Goal: Task Accomplishment & Management: Manage account settings

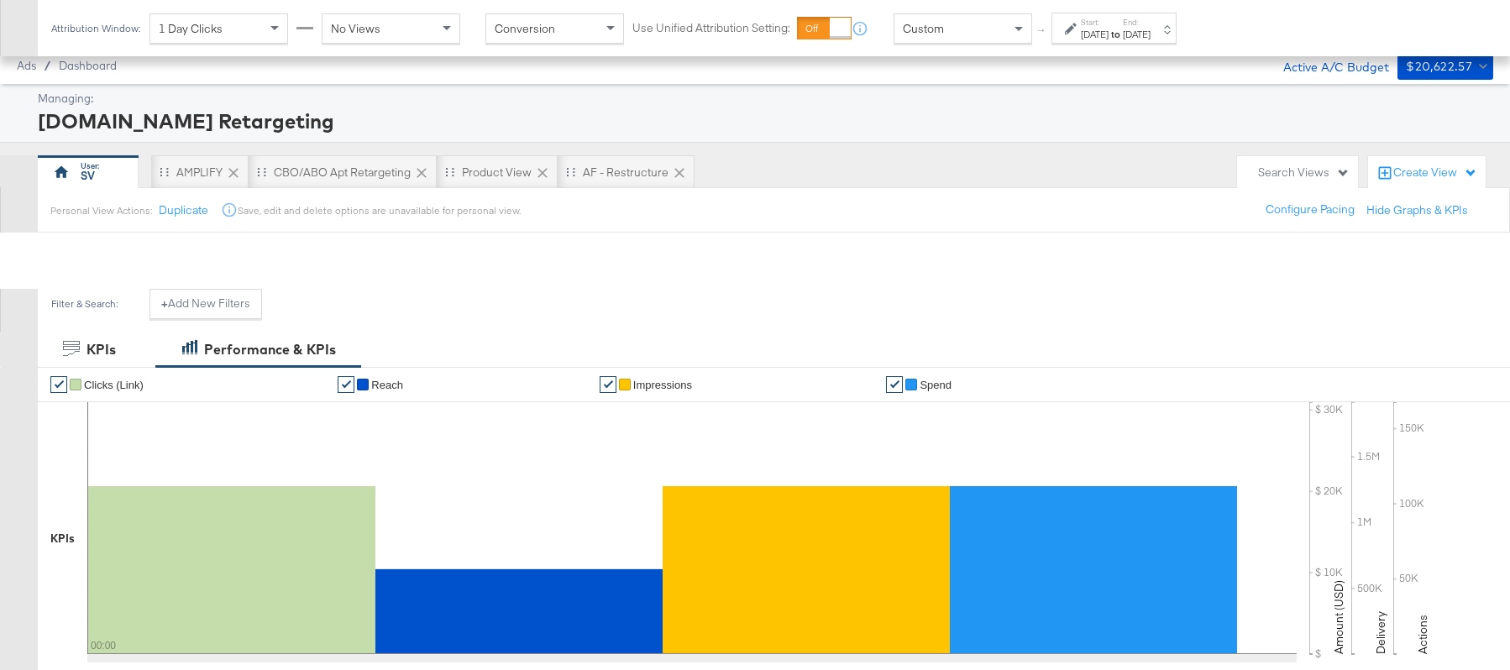
scroll to position [445, 0]
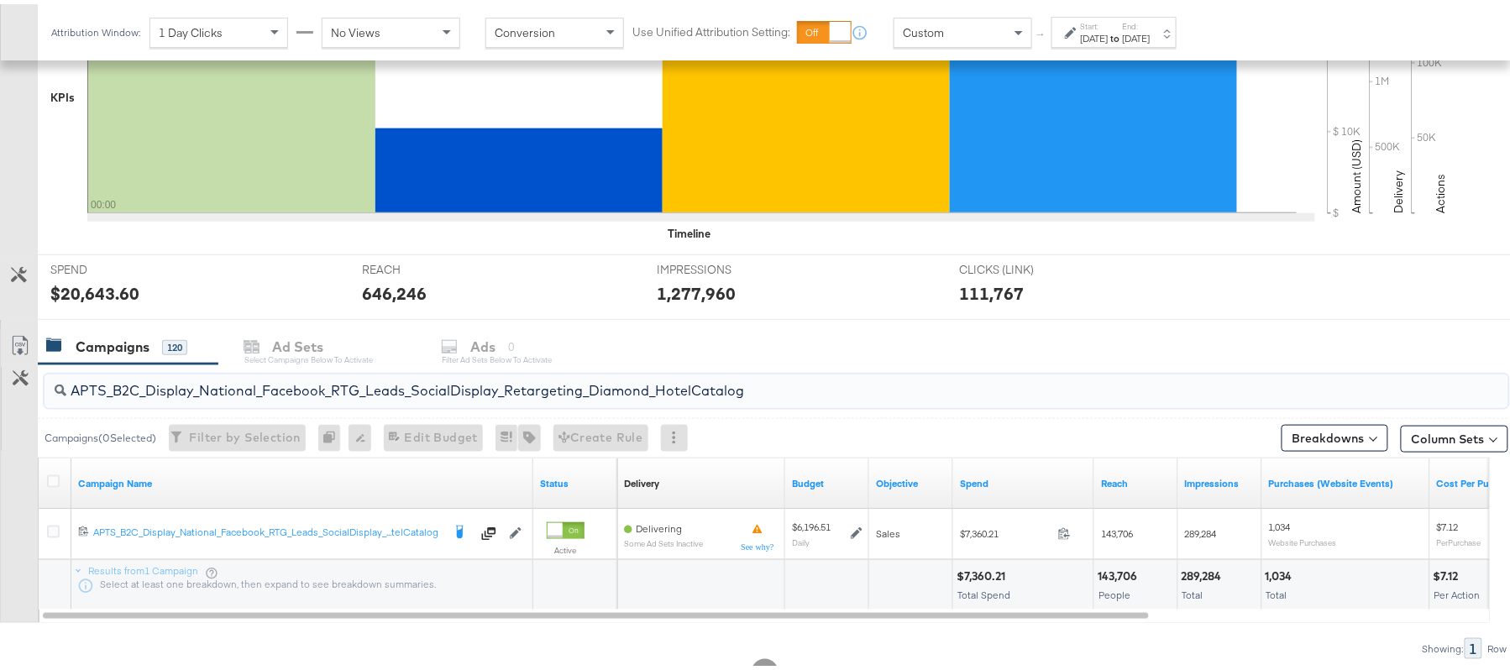
type input "APTS_B2C_Display_National_Facebook_RTG_Leads_SocialDisplay_Retargeting_Diamond_…"
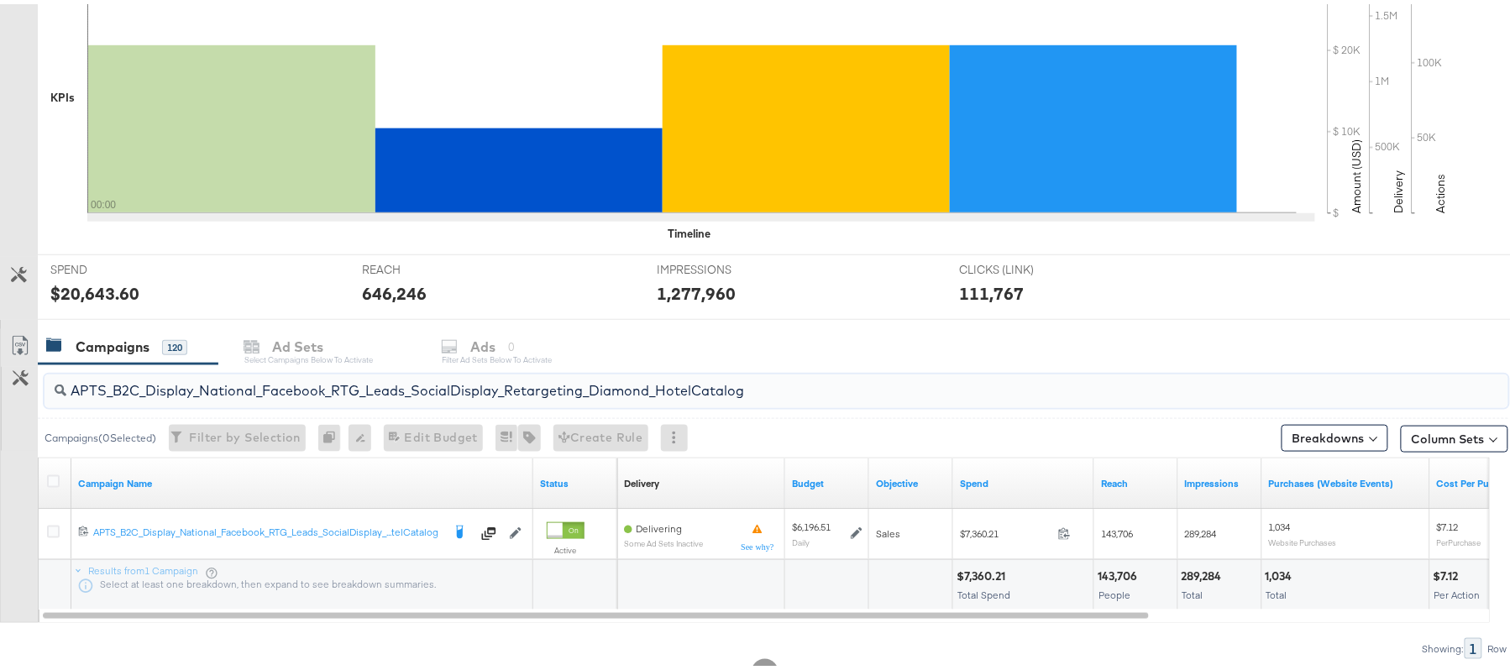
scroll to position [0, 0]
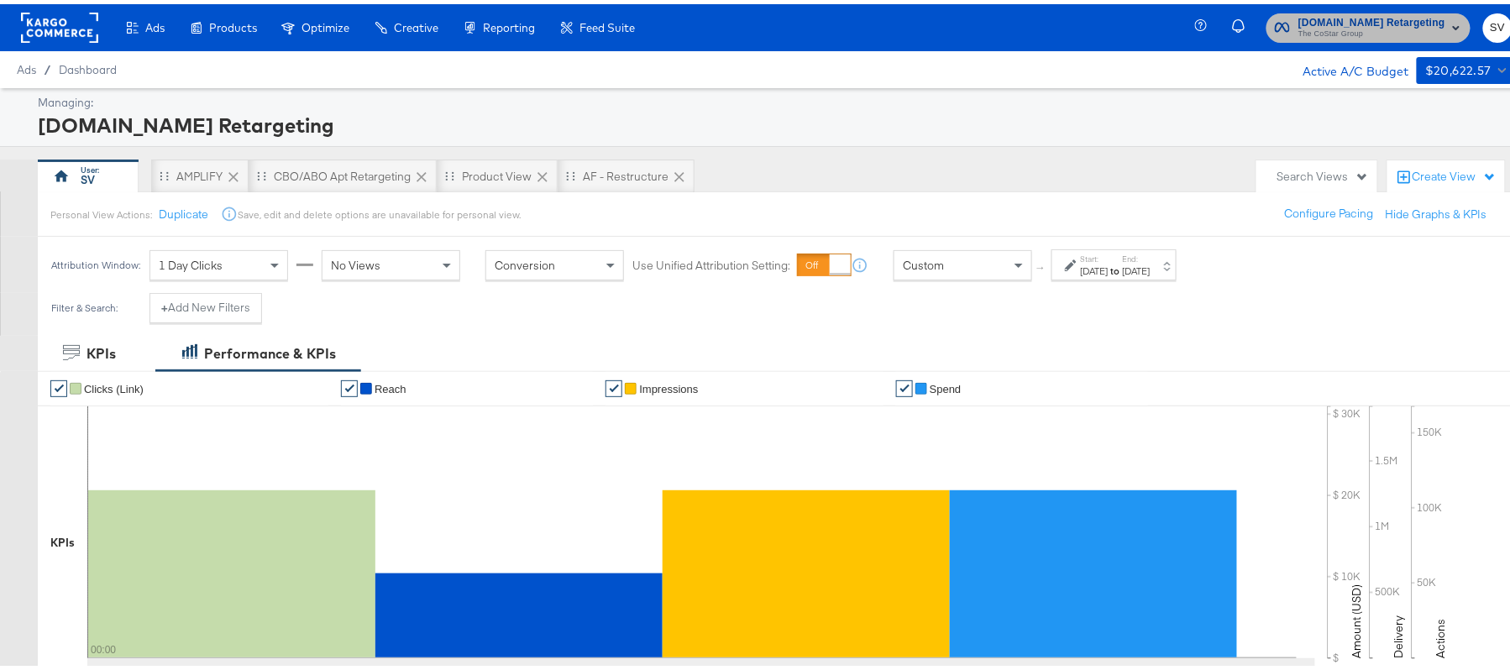
click at [1340, 30] on span "The CoStar Group" at bounding box center [1371, 30] width 147 height 13
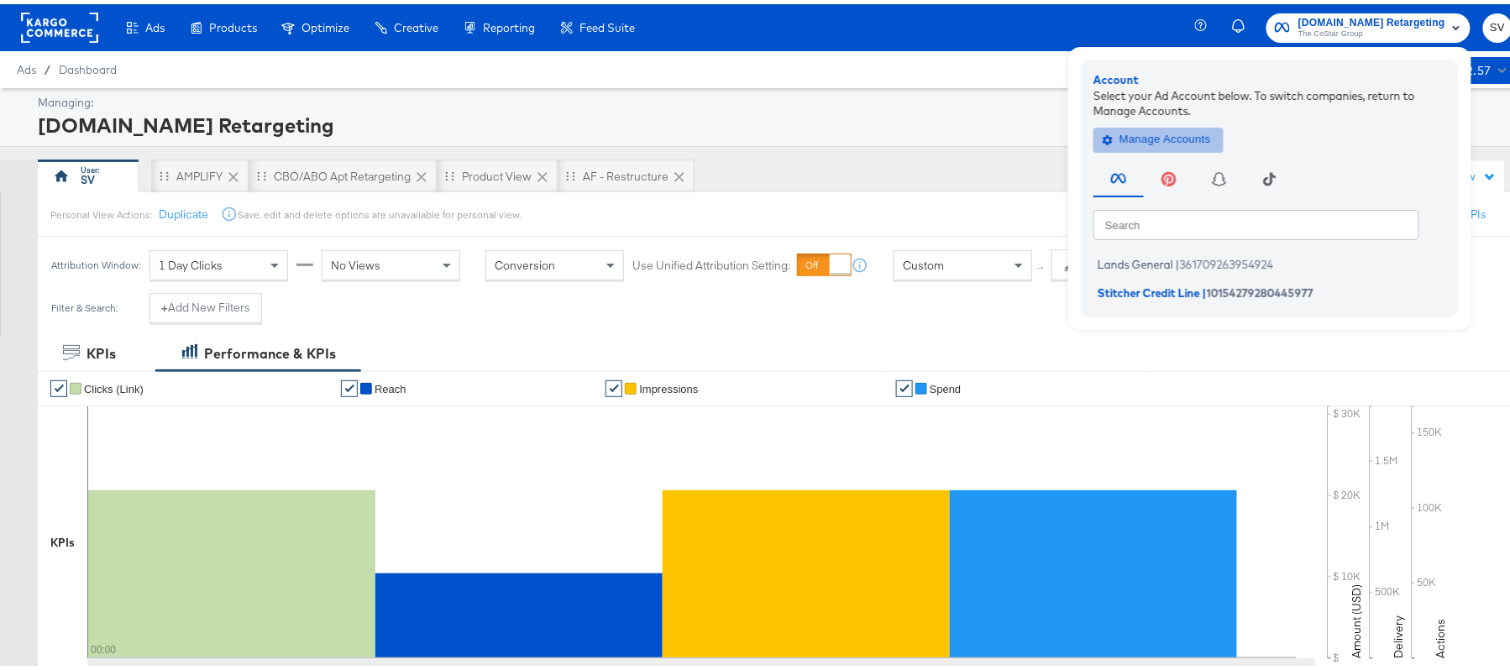
click at [1142, 131] on span "Manage Accounts" at bounding box center [1158, 135] width 105 height 19
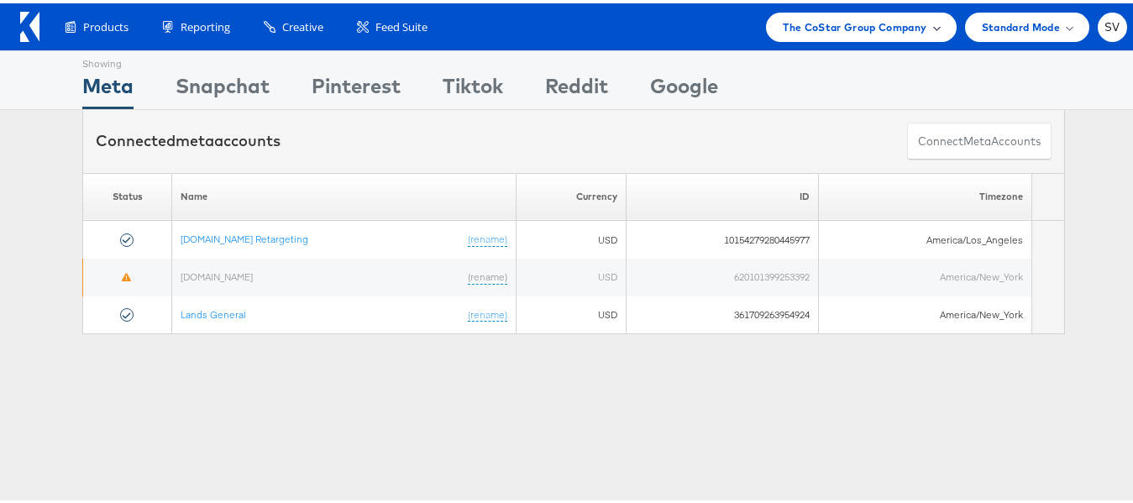
click at [783, 28] on span "The CoStar Group Company" at bounding box center [855, 24] width 144 height 18
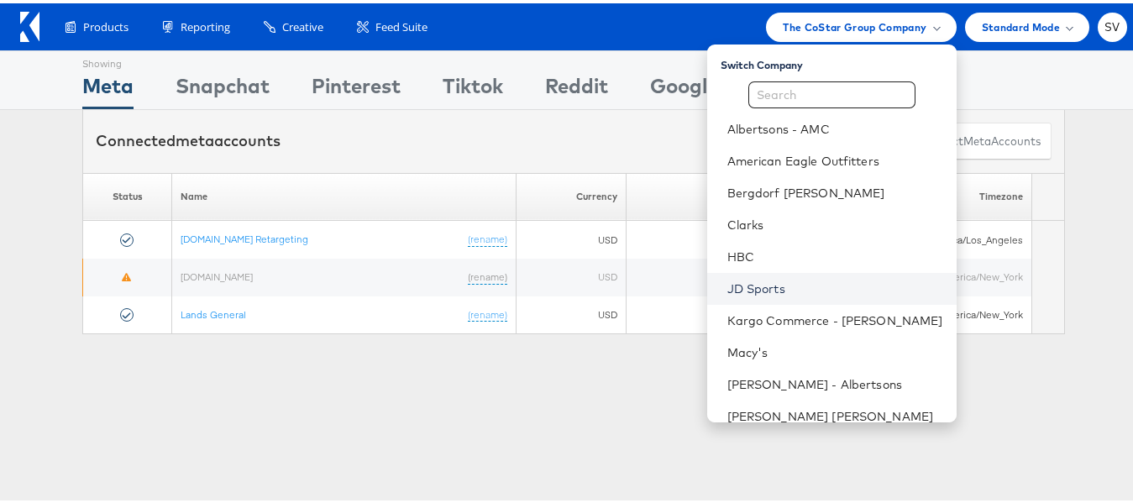
scroll to position [81, 0]
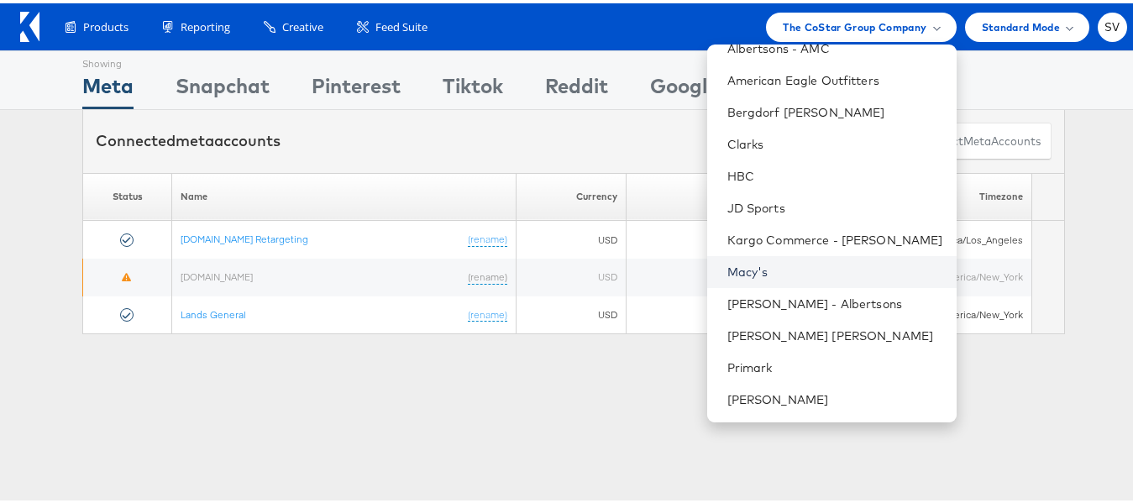
click at [789, 274] on link "Macy's" at bounding box center [835, 268] width 216 height 17
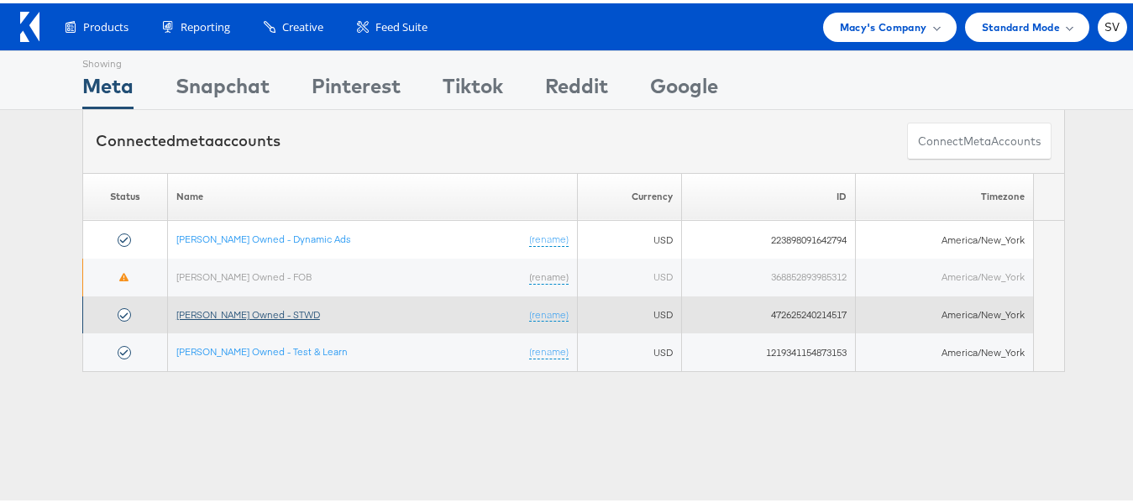
click at [219, 314] on link "[PERSON_NAME] Owned - STWD" at bounding box center [248, 311] width 144 height 13
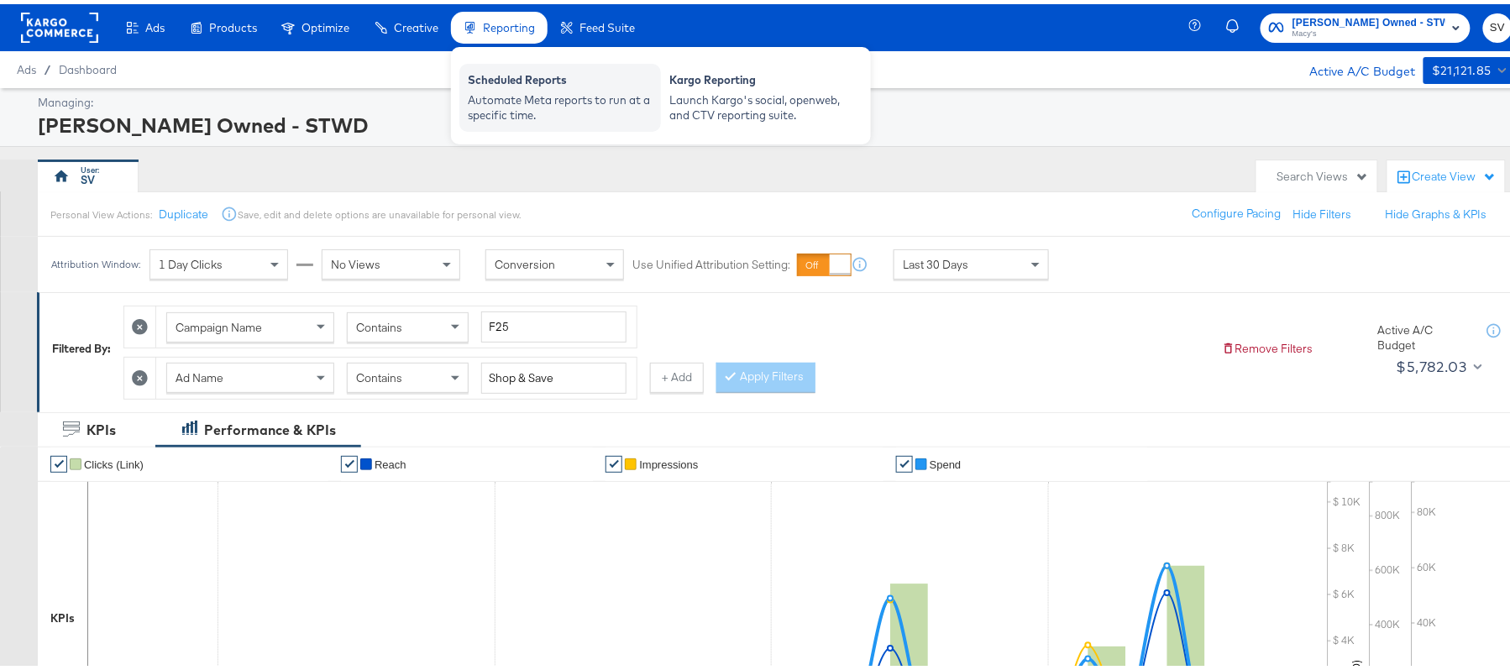
click at [517, 88] on div "Automate Meta reports to run at a specific time." at bounding box center [560, 103] width 185 height 31
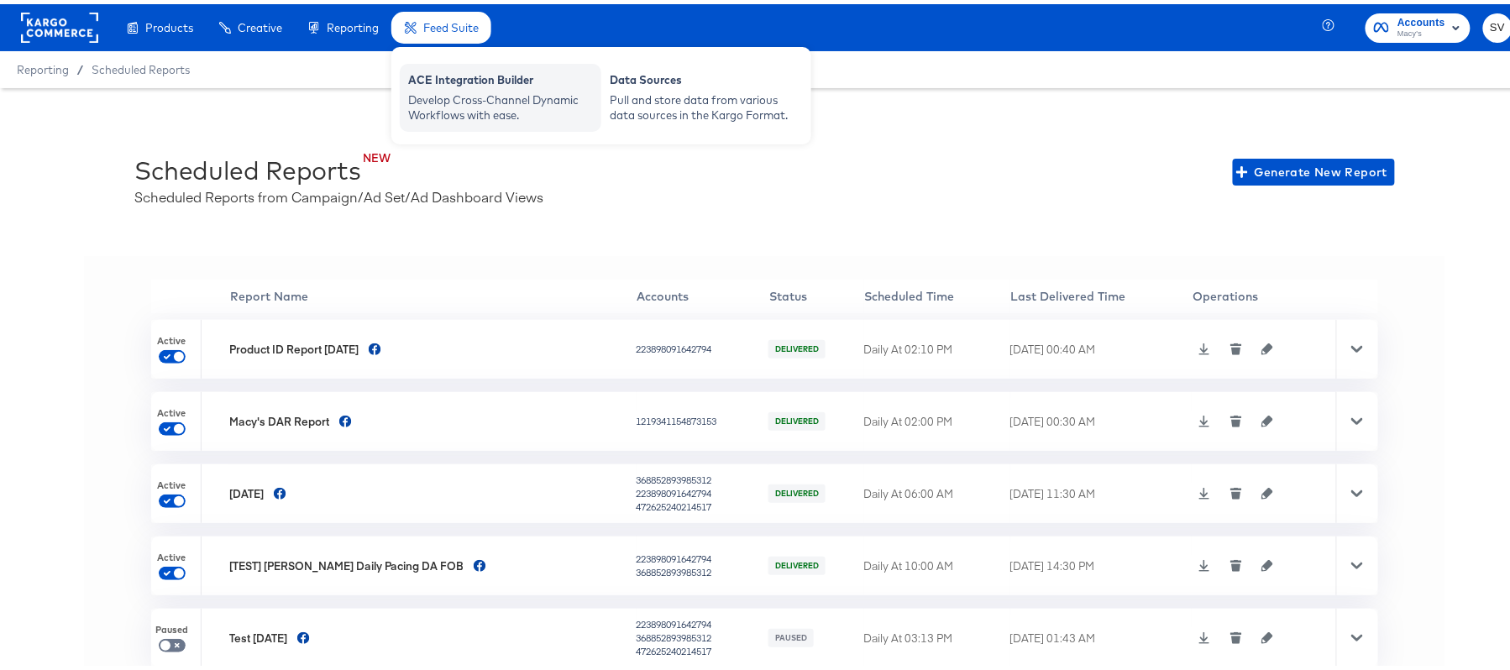
click at [489, 107] on div "Develop Cross-Channel Dynamic Workflows with ease." at bounding box center [500, 103] width 185 height 31
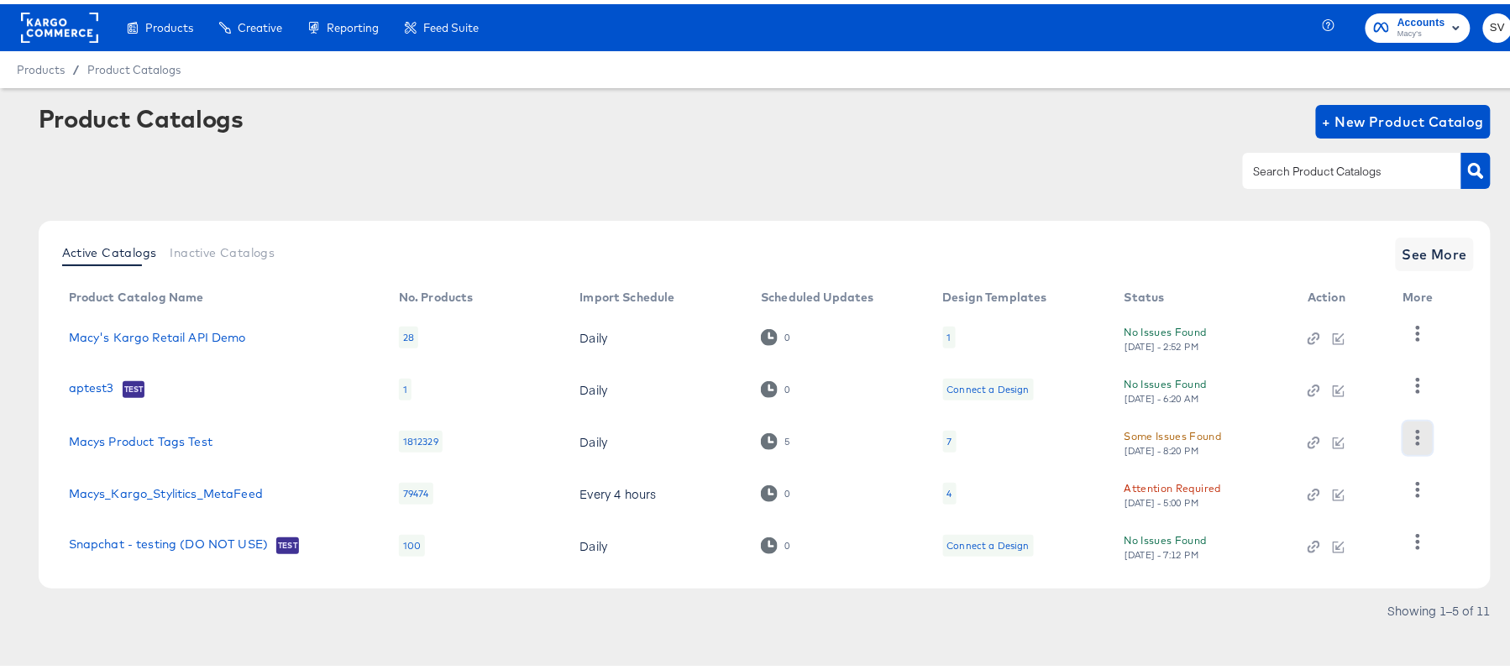
click at [1418, 433] on icon "button" at bounding box center [1418, 434] width 4 height 16
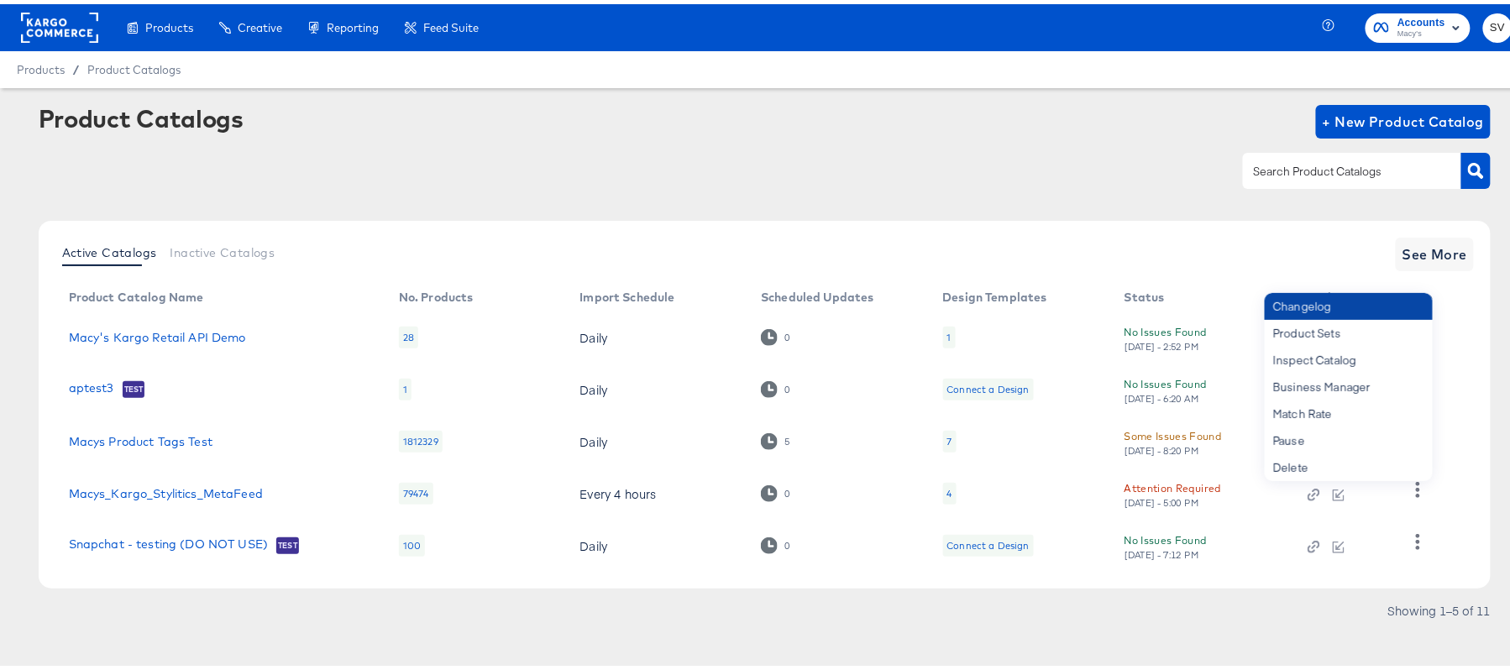
click at [1313, 302] on div "Changelog" at bounding box center [1348, 302] width 168 height 27
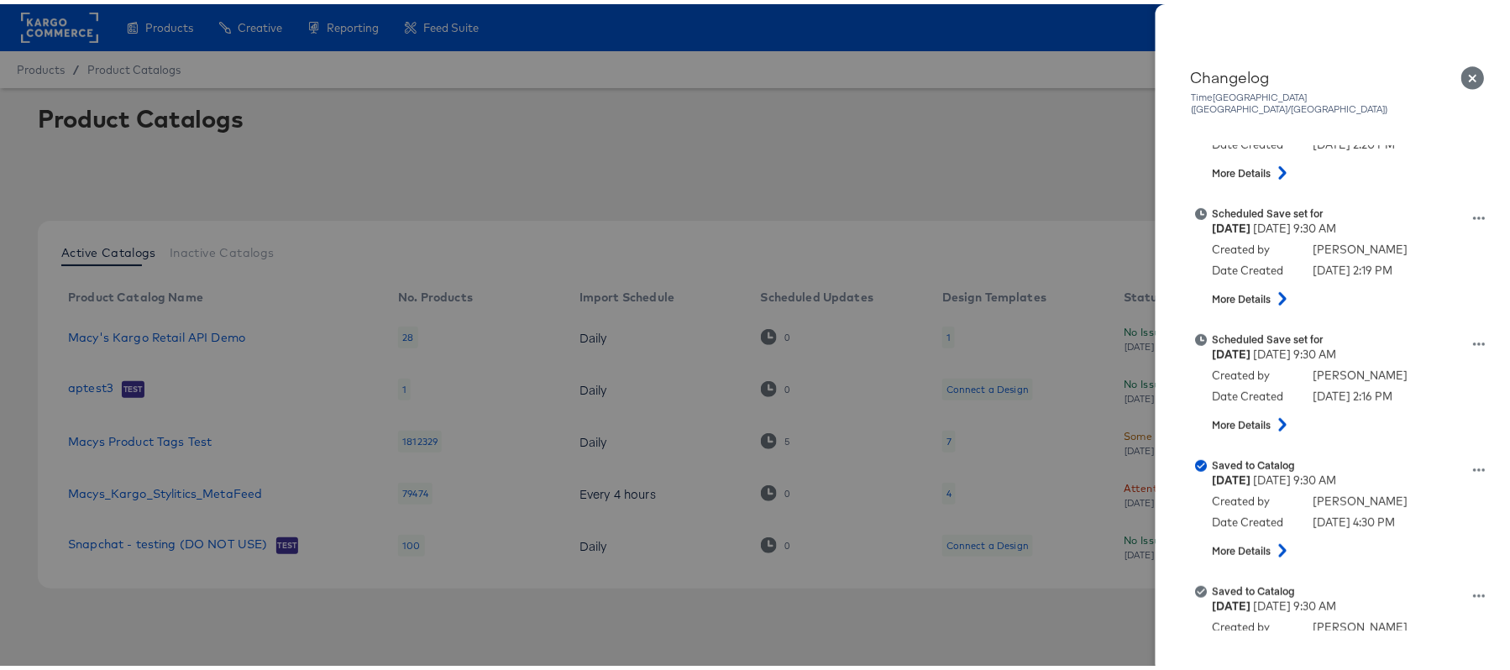
scroll to position [322, 0]
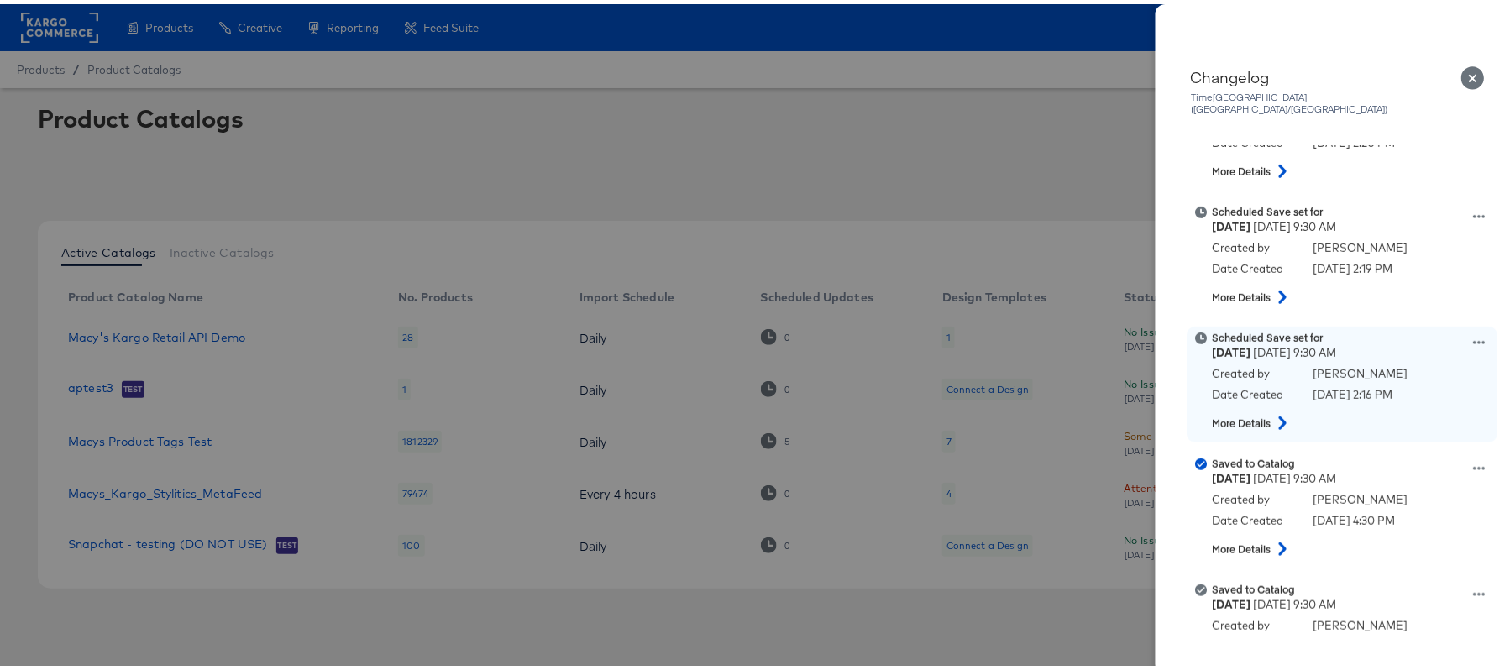
click at [1474, 332] on icon at bounding box center [1480, 338] width 12 height 12
click at [1348, 262] on button "View scheduled version" at bounding box center [1401, 272] width 168 height 24
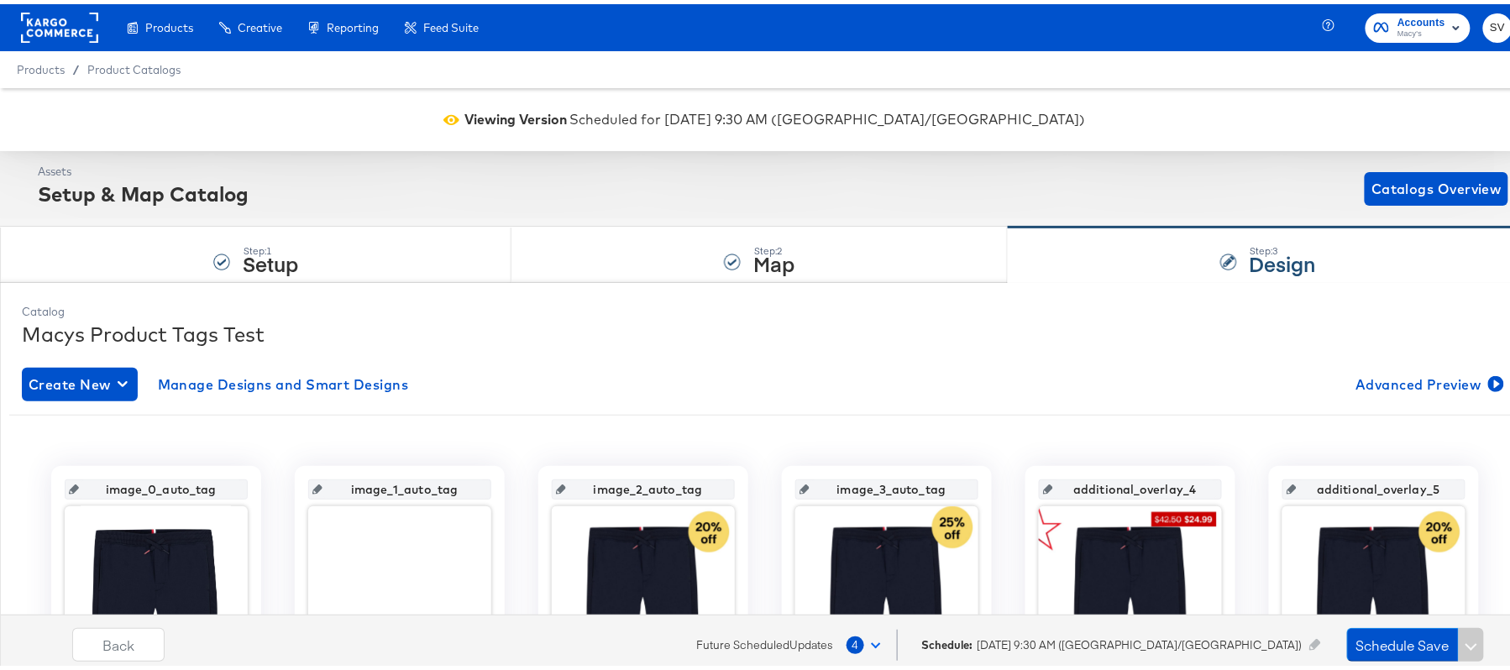
click at [41, 34] on rect at bounding box center [59, 23] width 77 height 30
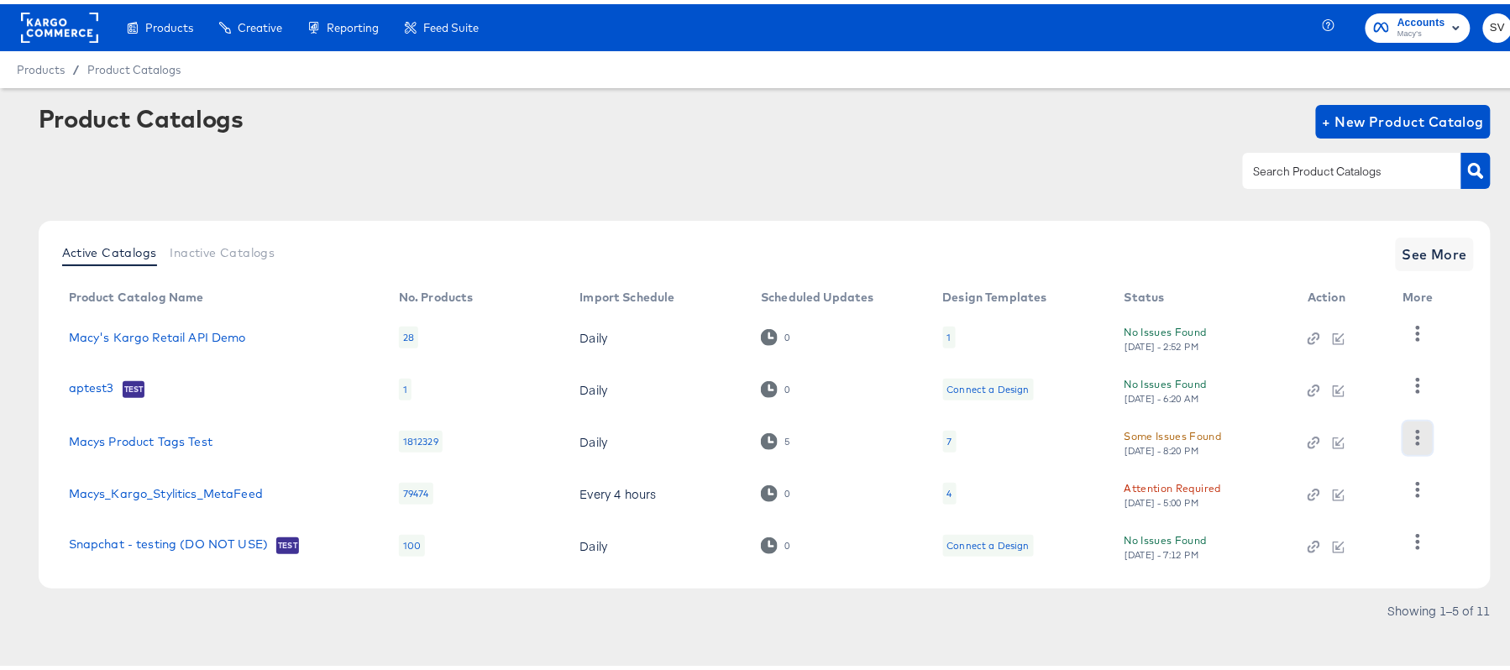
click at [1406, 448] on button "button" at bounding box center [1417, 434] width 29 height 34
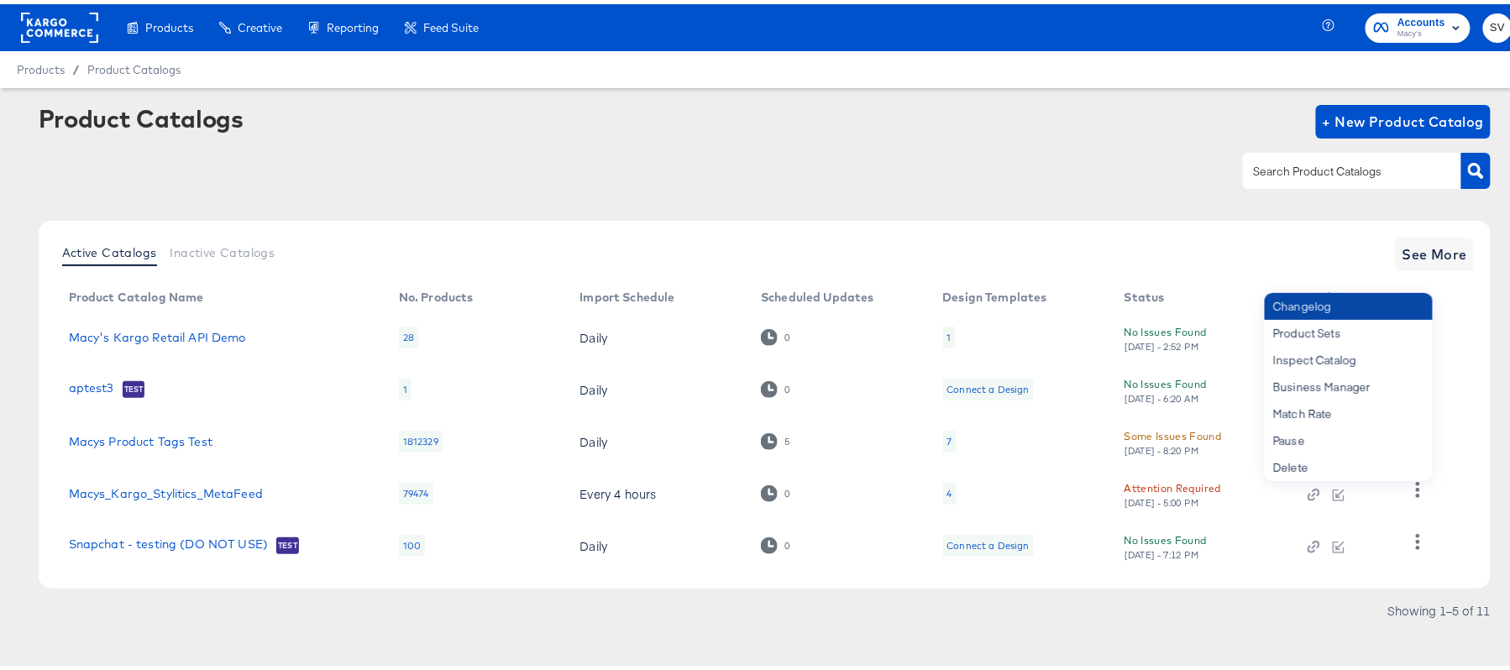
click at [1310, 293] on div "Changelog" at bounding box center [1348, 302] width 168 height 27
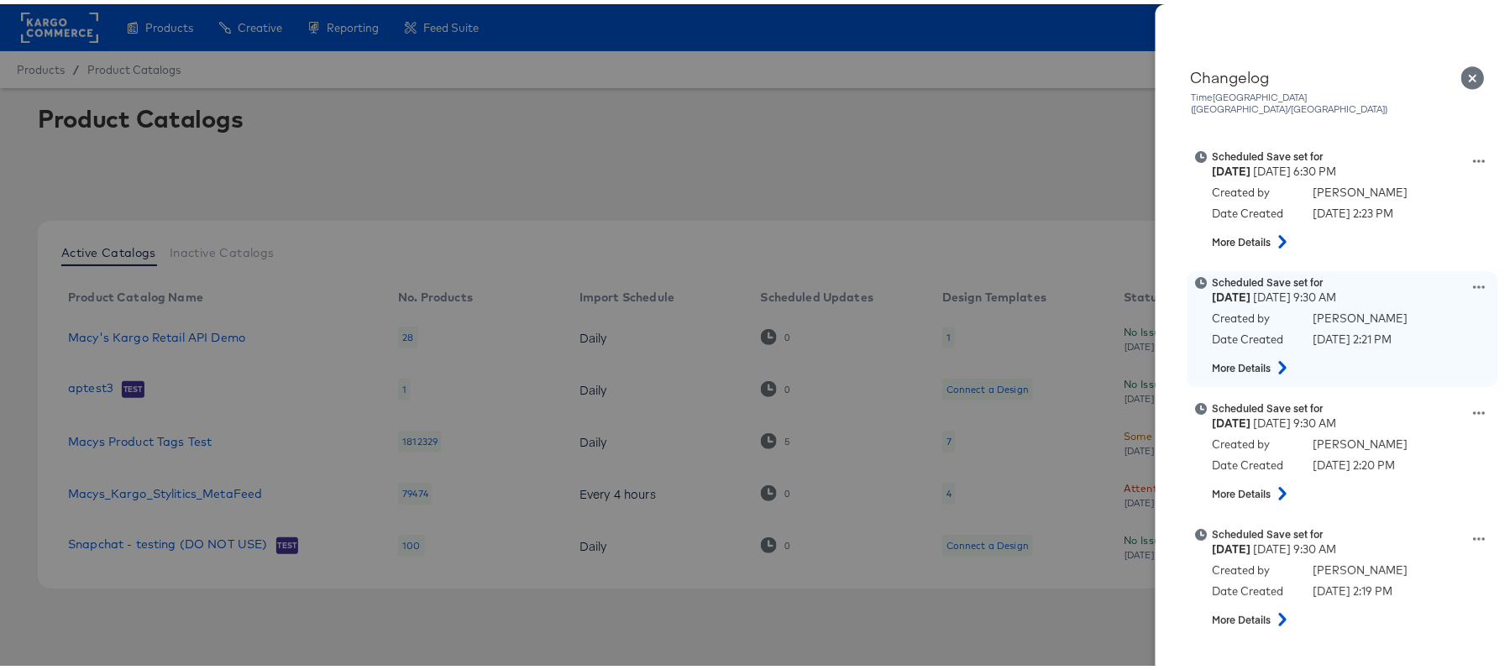
scroll to position [54, 0]
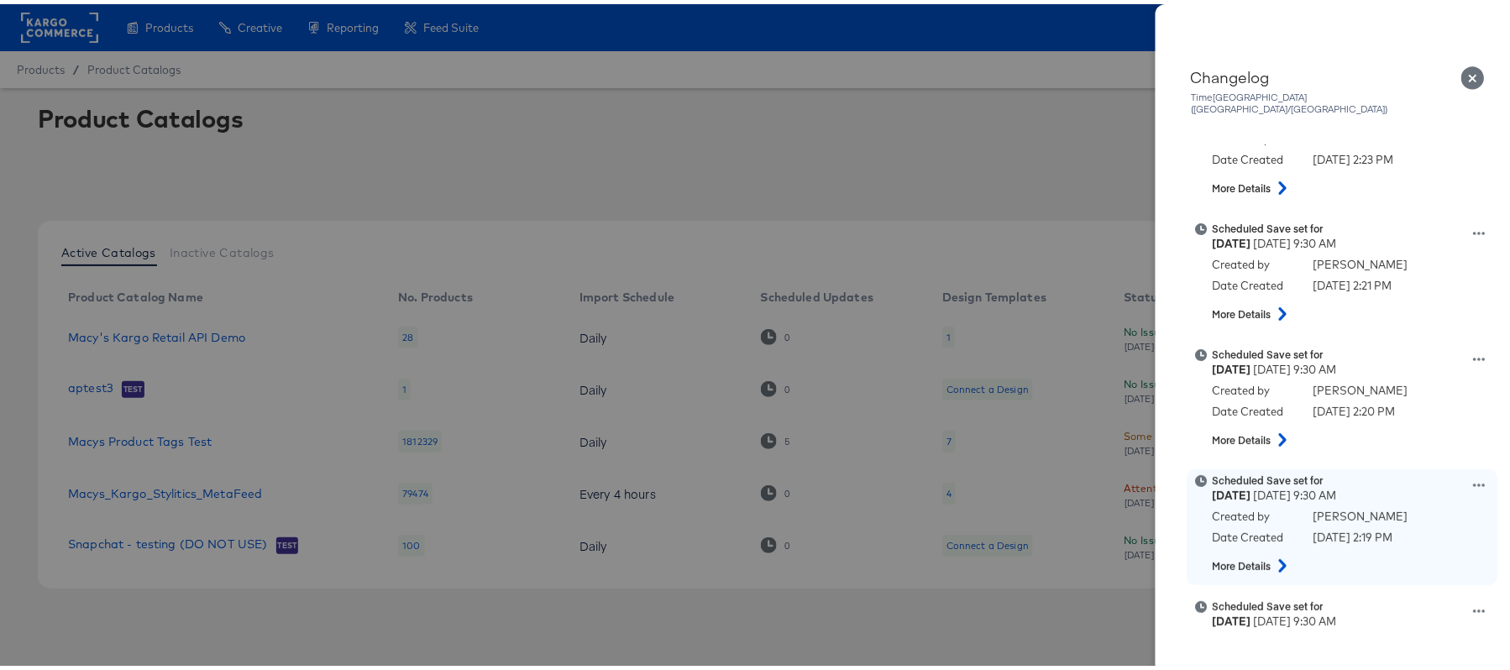
click at [1474, 475] on icon at bounding box center [1480, 481] width 12 height 12
click at [1344, 403] on button "View scheduled version" at bounding box center [1401, 415] width 168 height 24
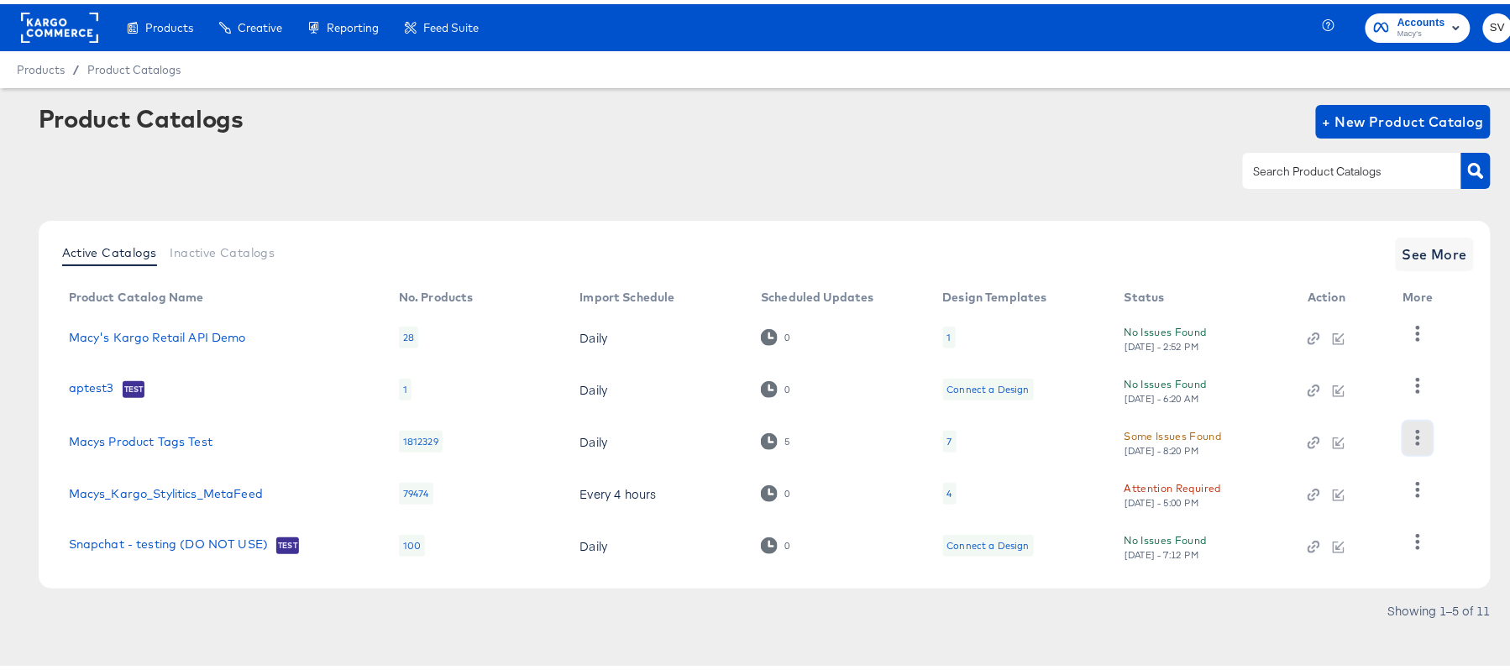
click at [1414, 431] on icon "button" at bounding box center [1418, 434] width 16 height 16
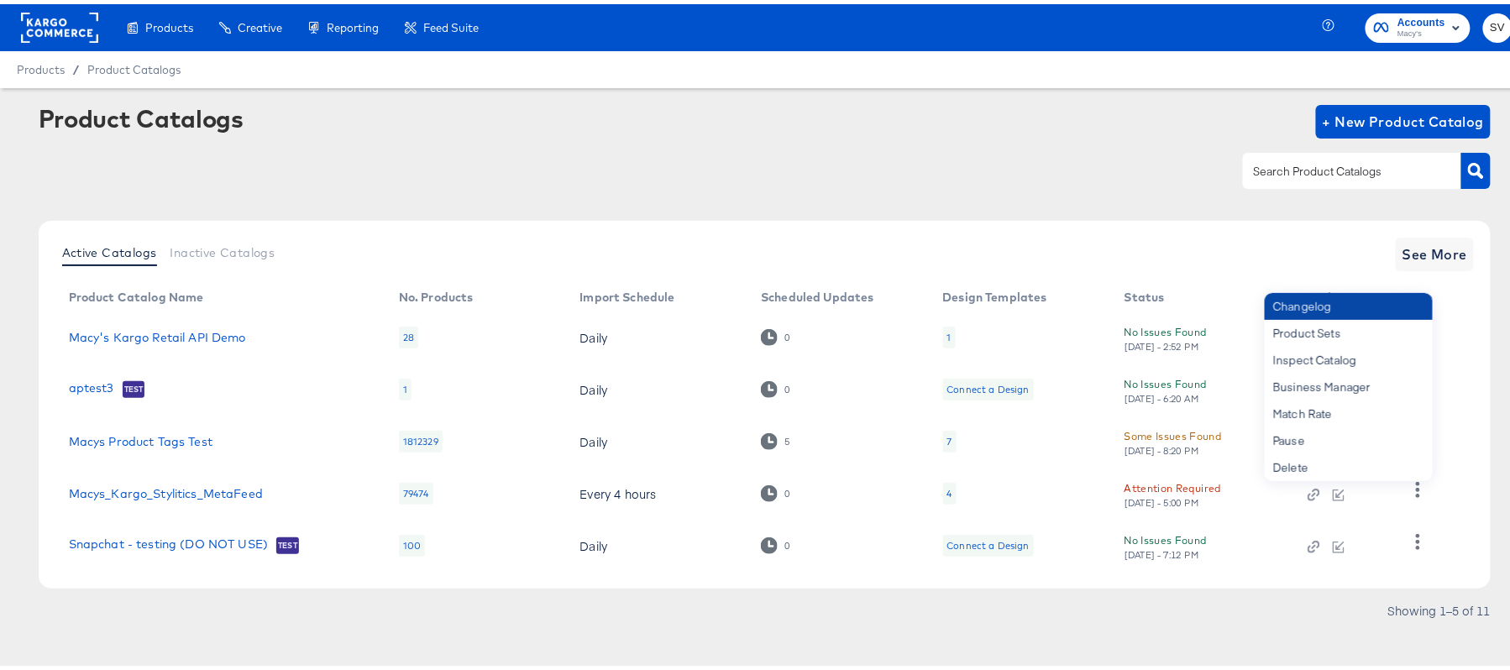
click at [1325, 300] on div "Changelog" at bounding box center [1348, 302] width 168 height 27
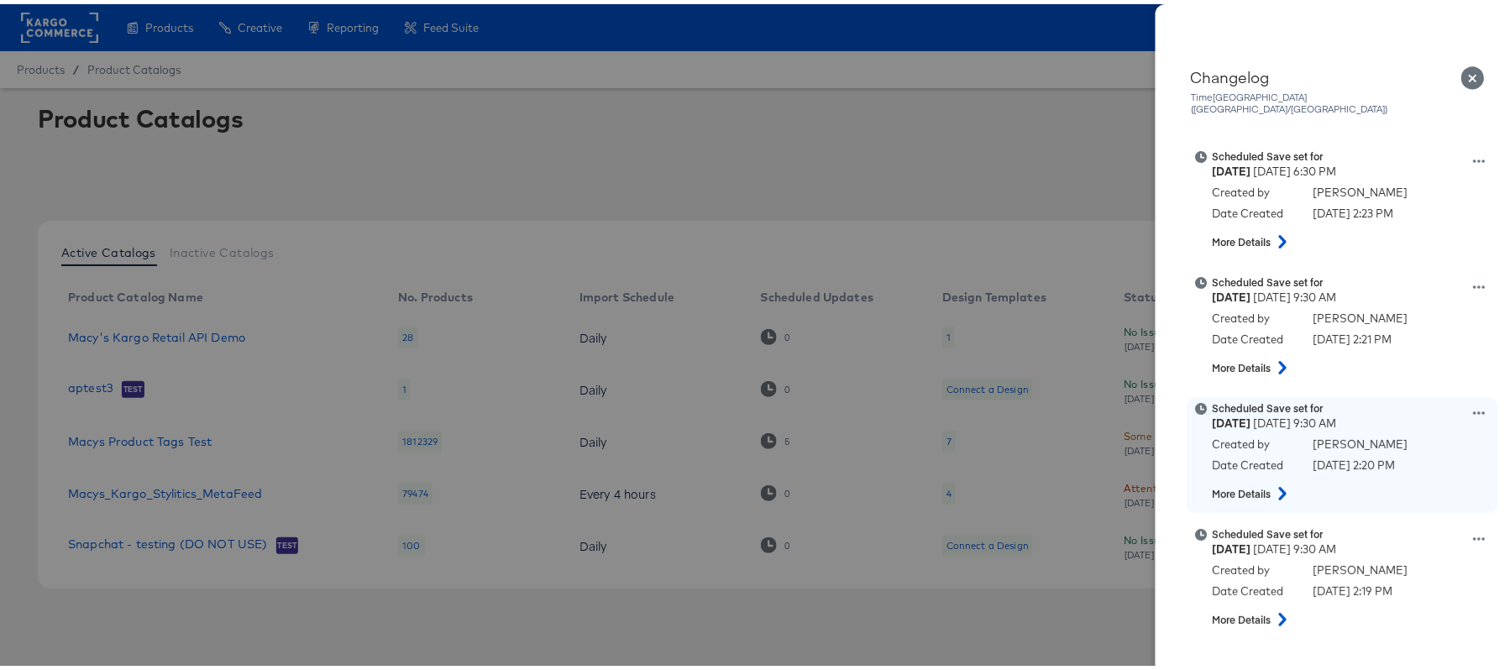
click at [1474, 403] on icon at bounding box center [1480, 409] width 12 height 12
click at [1341, 332] on button "View scheduled version" at bounding box center [1401, 343] width 168 height 24
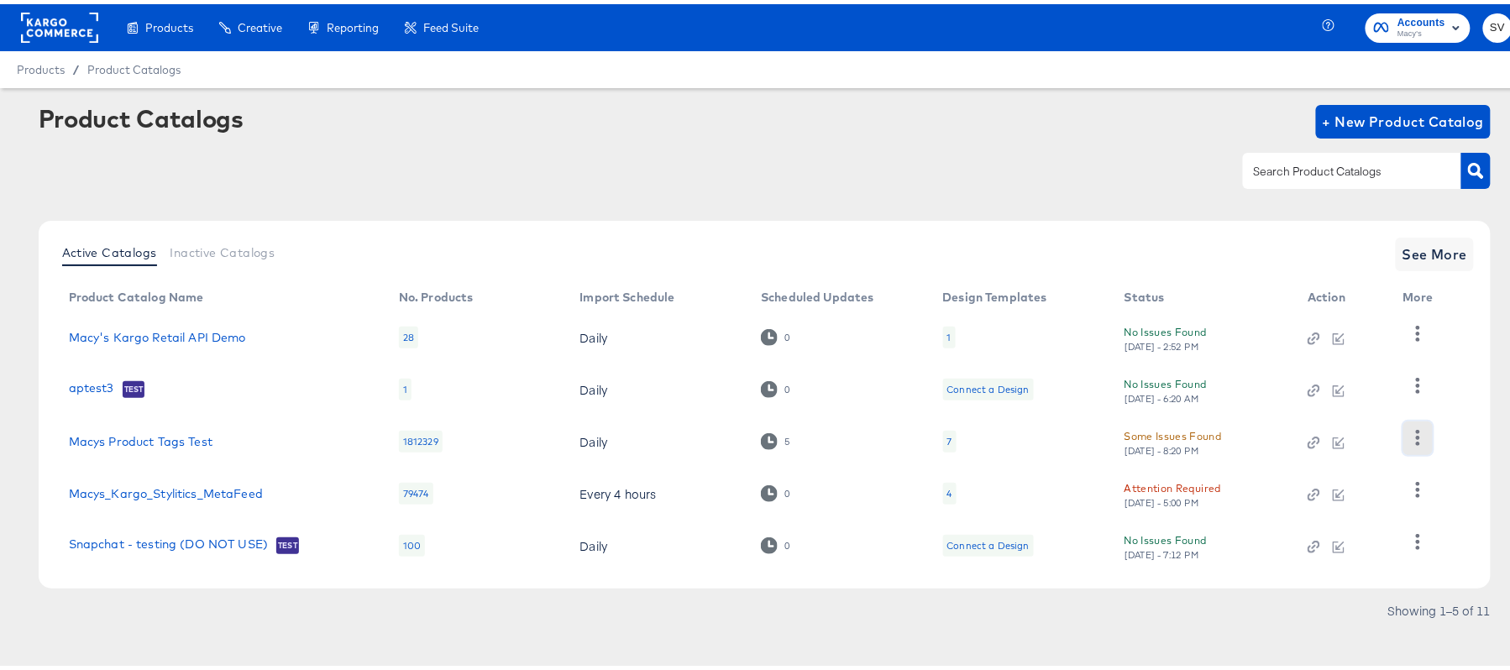
click at [1414, 430] on icon "button" at bounding box center [1418, 434] width 16 height 16
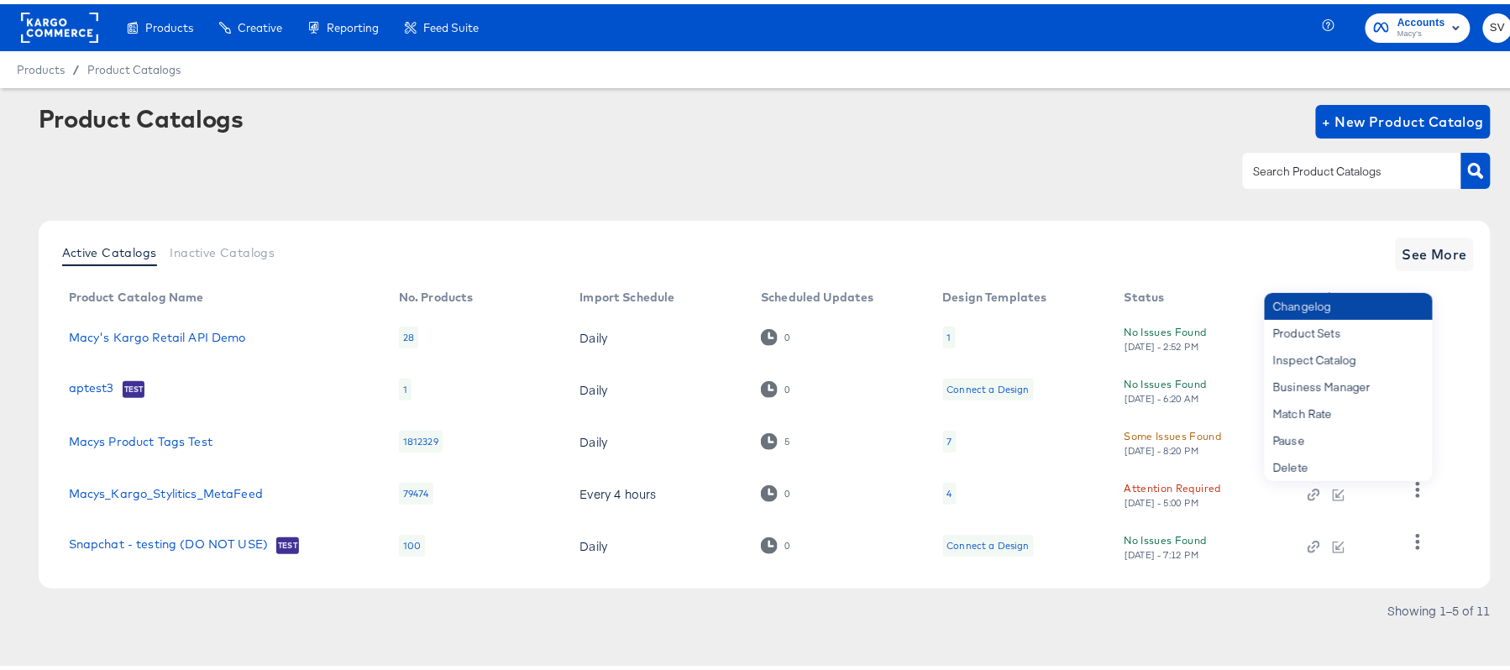
click at [1320, 309] on div "Changelog" at bounding box center [1348, 302] width 168 height 27
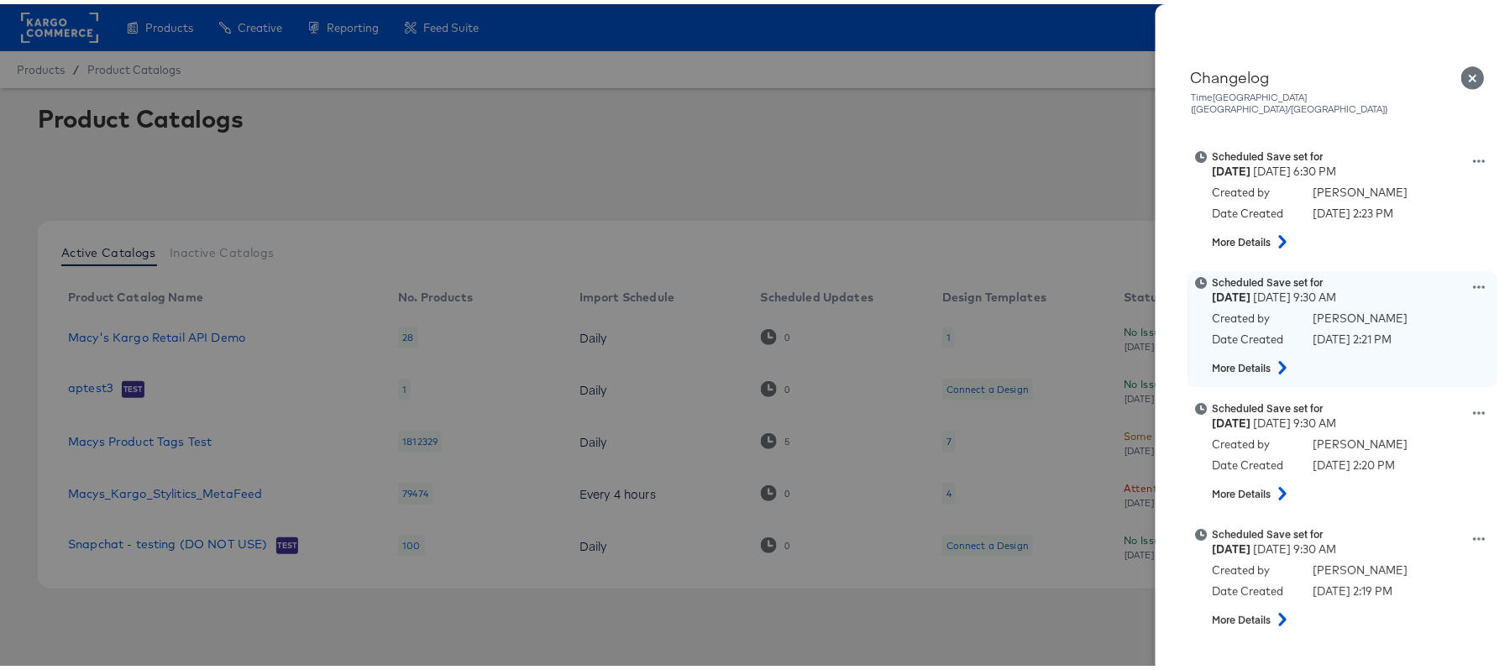
click at [1474, 281] on icon at bounding box center [1480, 282] width 12 height 3
click at [1355, 210] on button "View scheduled version" at bounding box center [1401, 217] width 168 height 24
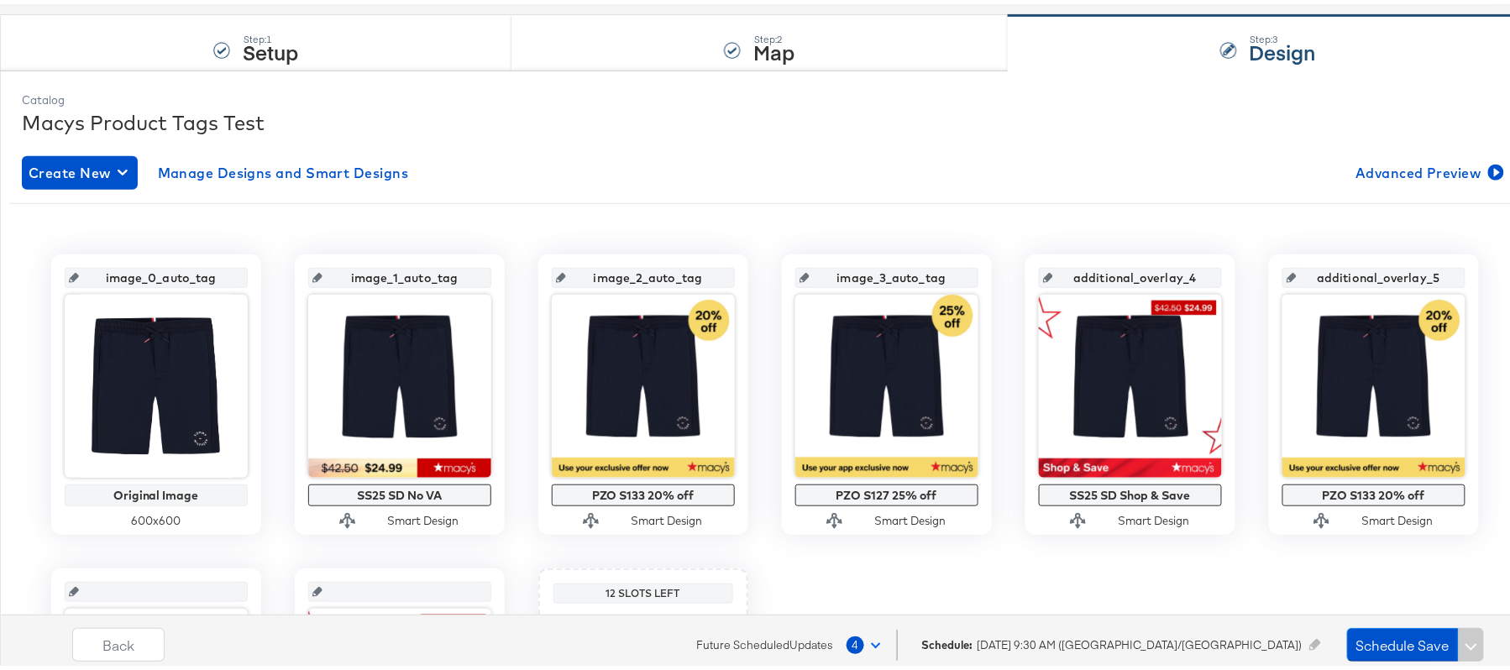
scroll to position [213, 0]
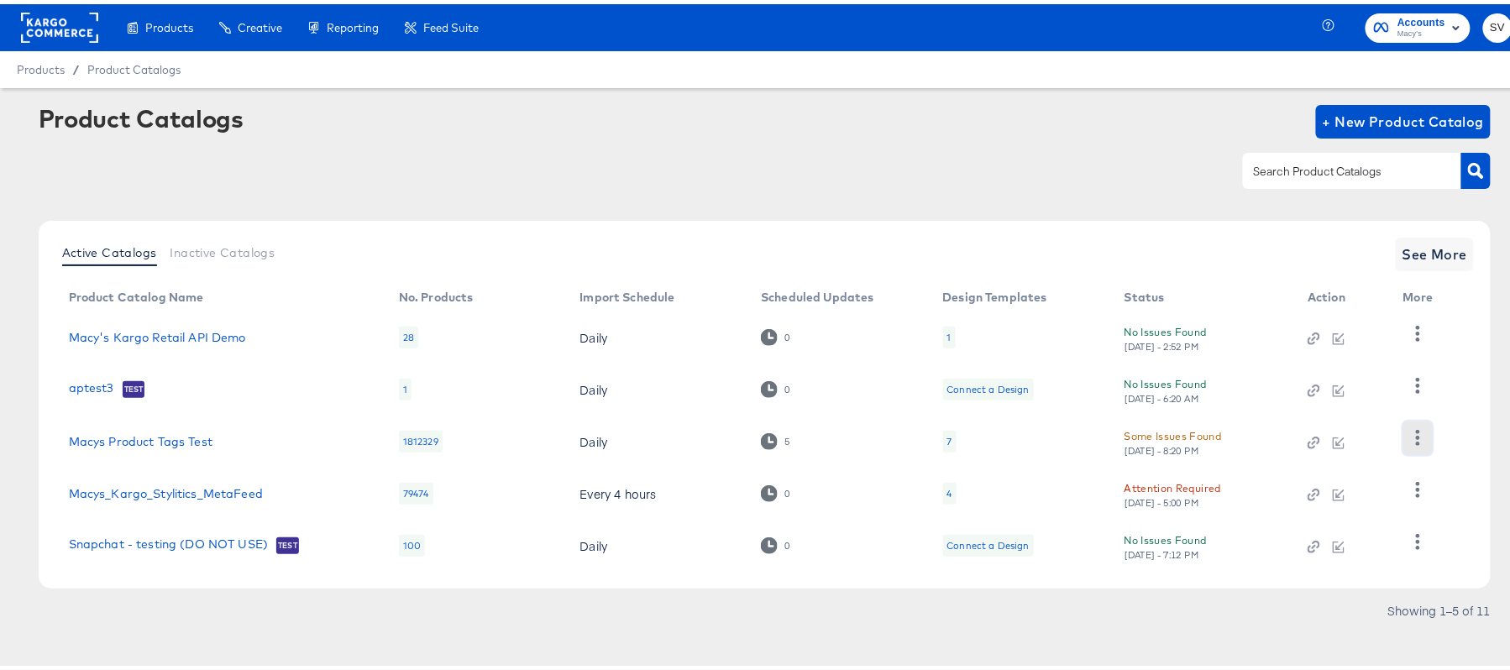
click at [1415, 434] on icon "button" at bounding box center [1418, 434] width 16 height 16
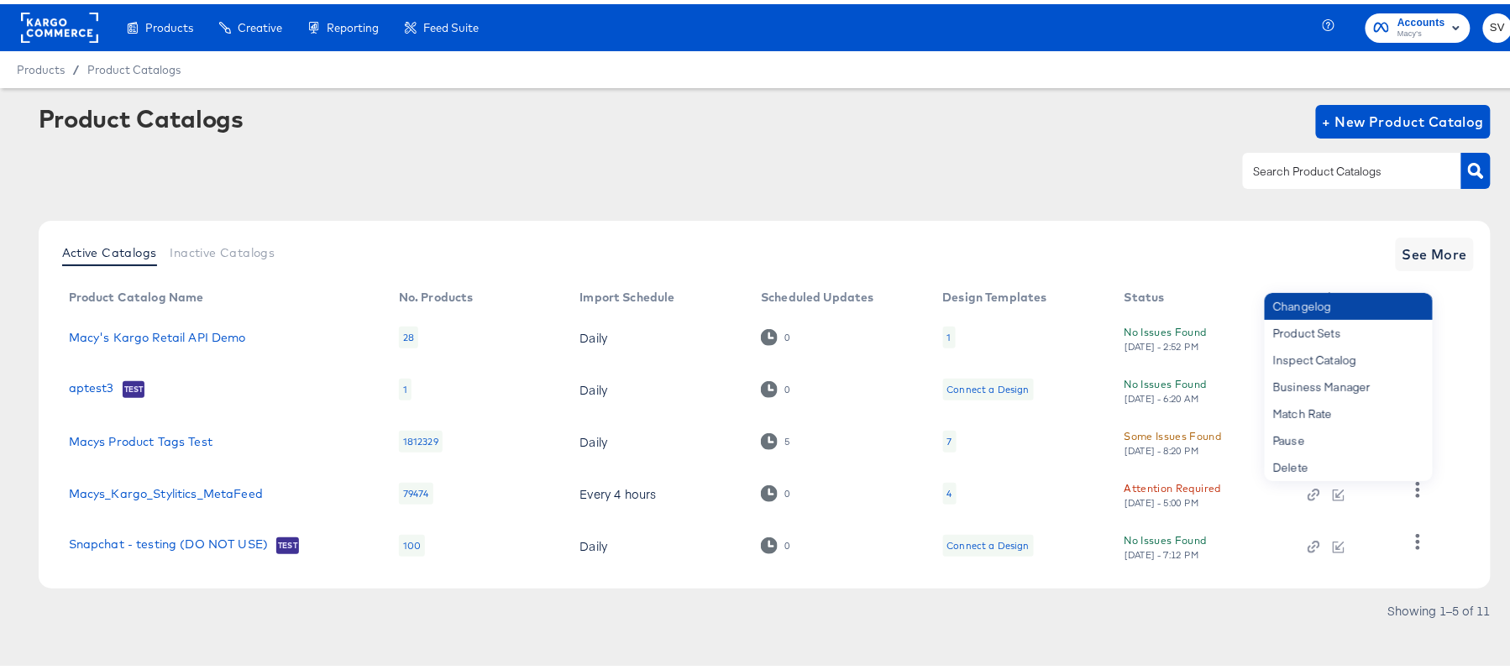
click at [1333, 306] on div "Changelog" at bounding box center [1348, 302] width 168 height 27
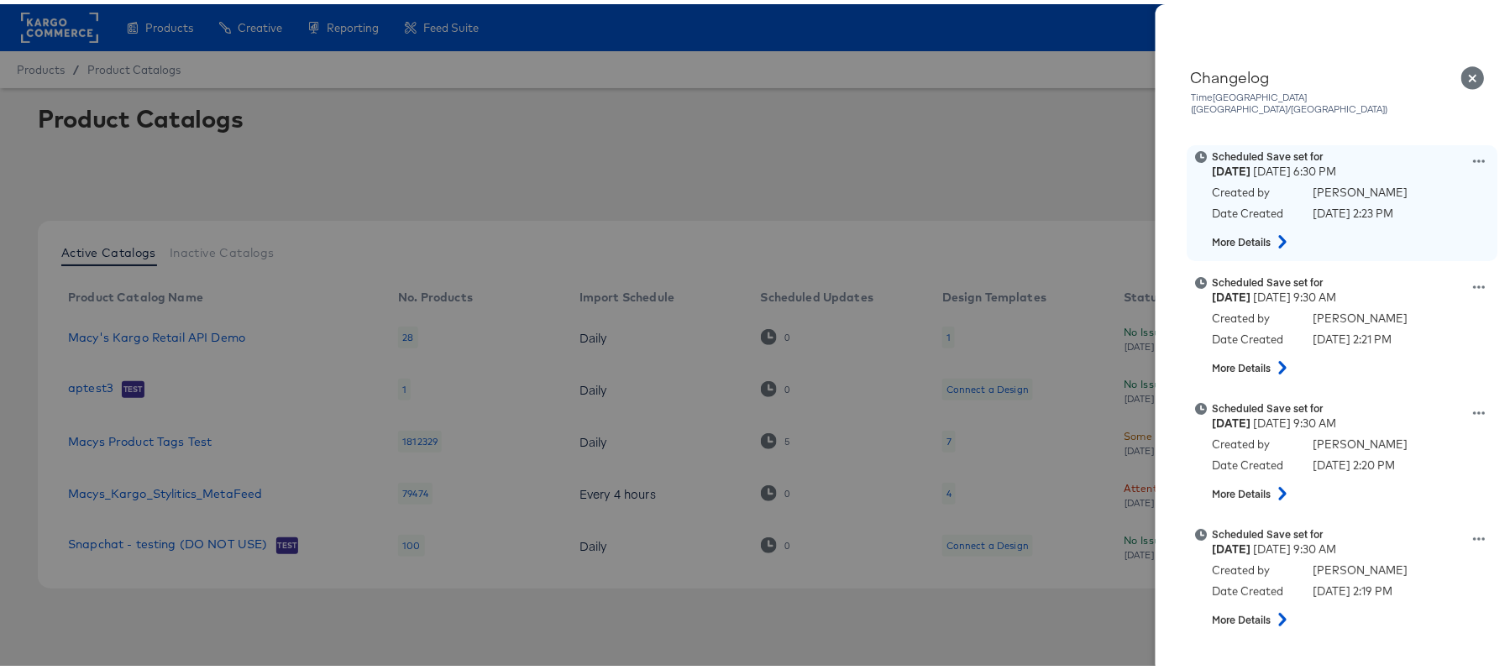
click at [1474, 151] on icon at bounding box center [1480, 157] width 12 height 12
click at [1355, 172] on button "View scheduled version" at bounding box center [1401, 175] width 168 height 24
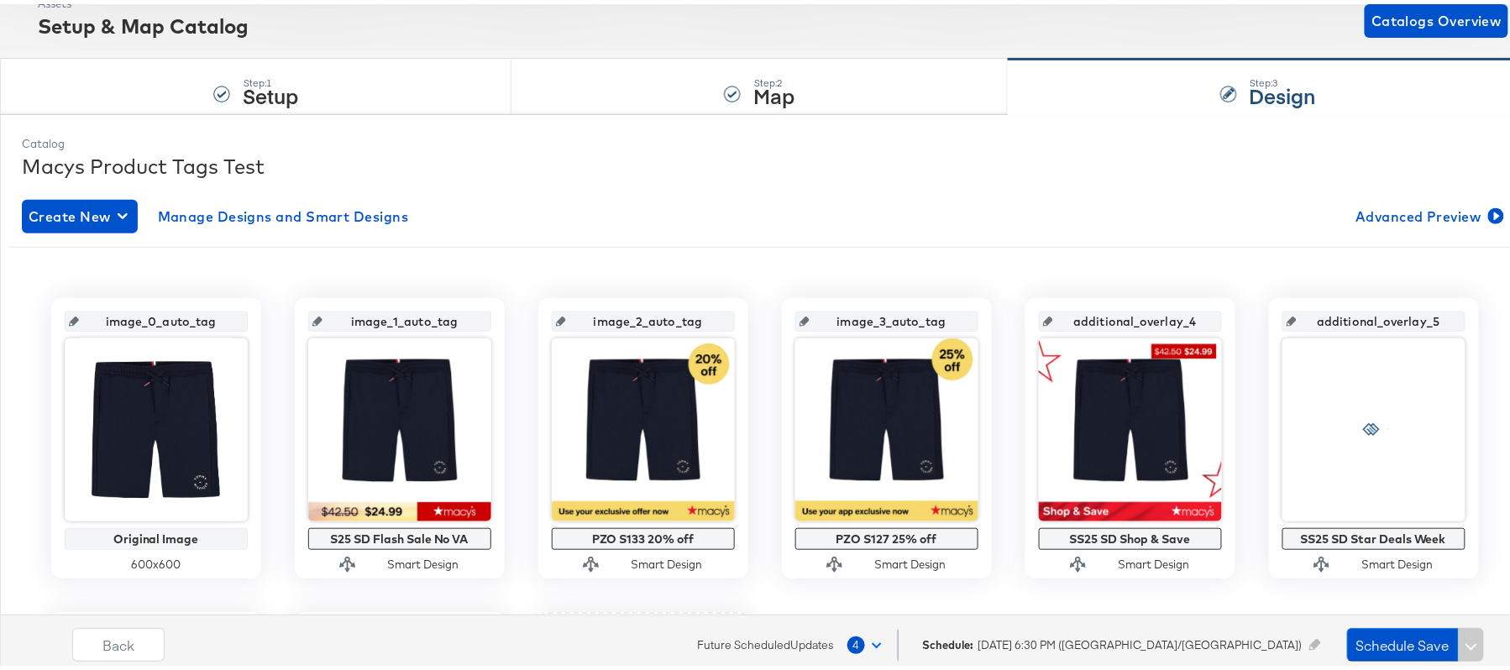
scroll to position [169, 0]
